Goal: Task Accomplishment & Management: Manage account settings

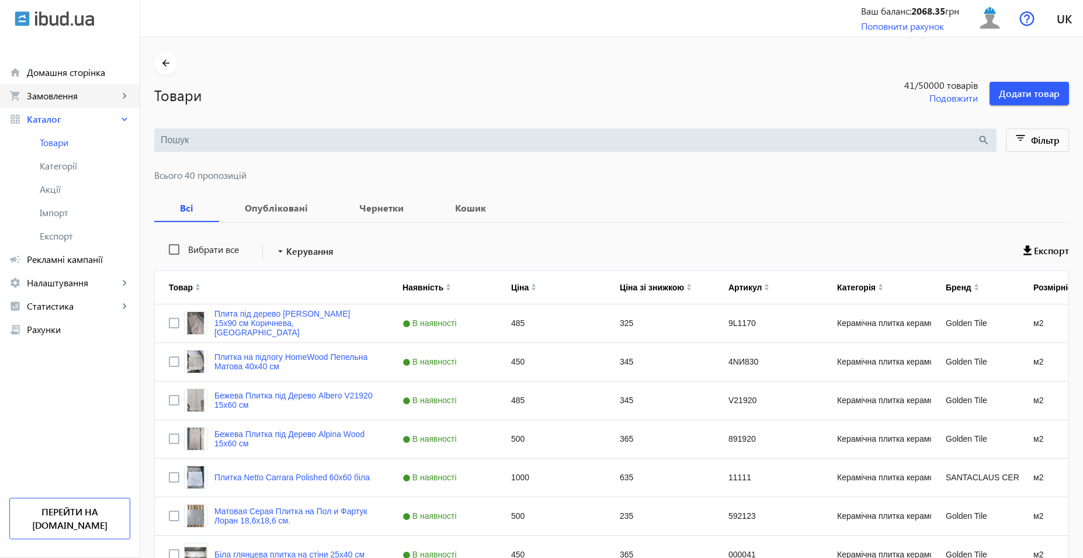
click at [79, 98] on span "Замовлення" at bounding box center [73, 96] width 92 height 12
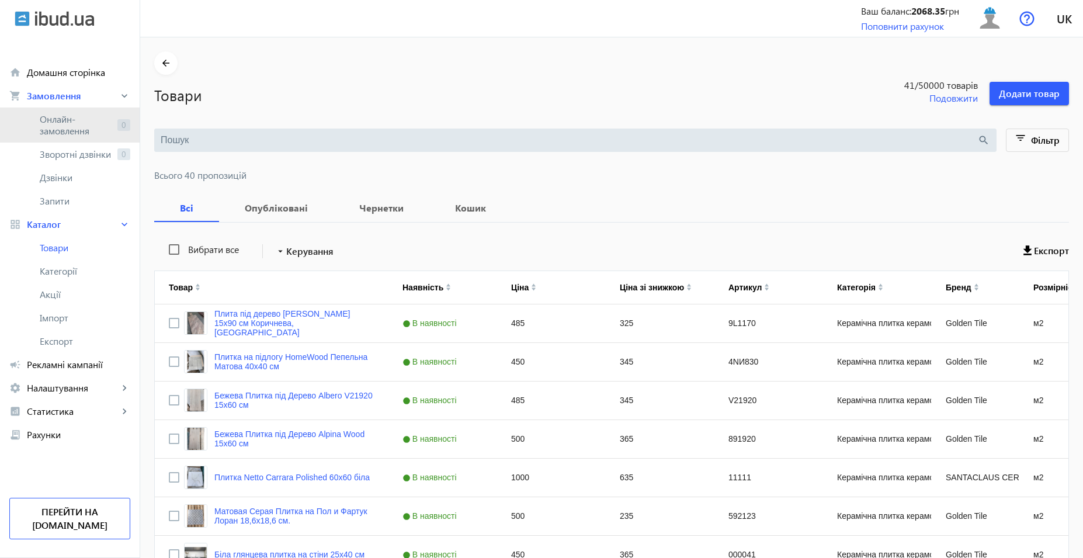
click at [81, 126] on span "Онлайн-замовлення" at bounding box center [76, 124] width 73 height 23
